Goal: Information Seeking & Learning: Learn about a topic

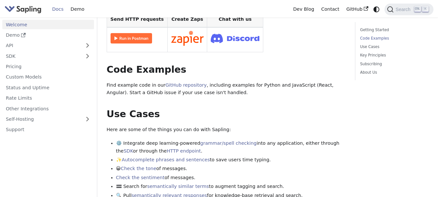
scroll to position [188, 0]
